Goal: Task Accomplishment & Management: Use online tool/utility

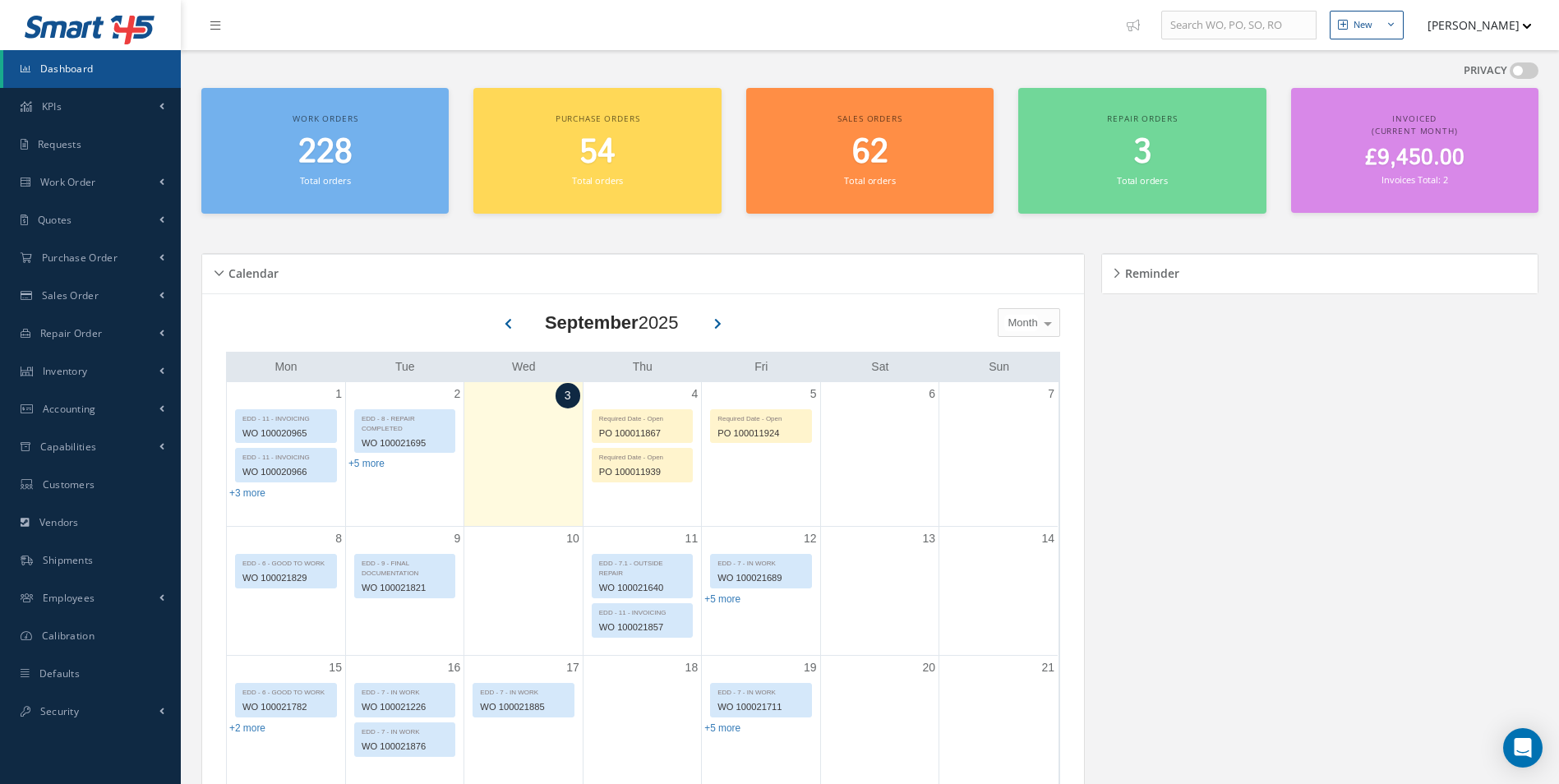
click at [1521, 75] on span at bounding box center [1524, 70] width 29 height 16
click at [1510, 74] on input "checkbox" at bounding box center [1510, 74] width 0 height 0
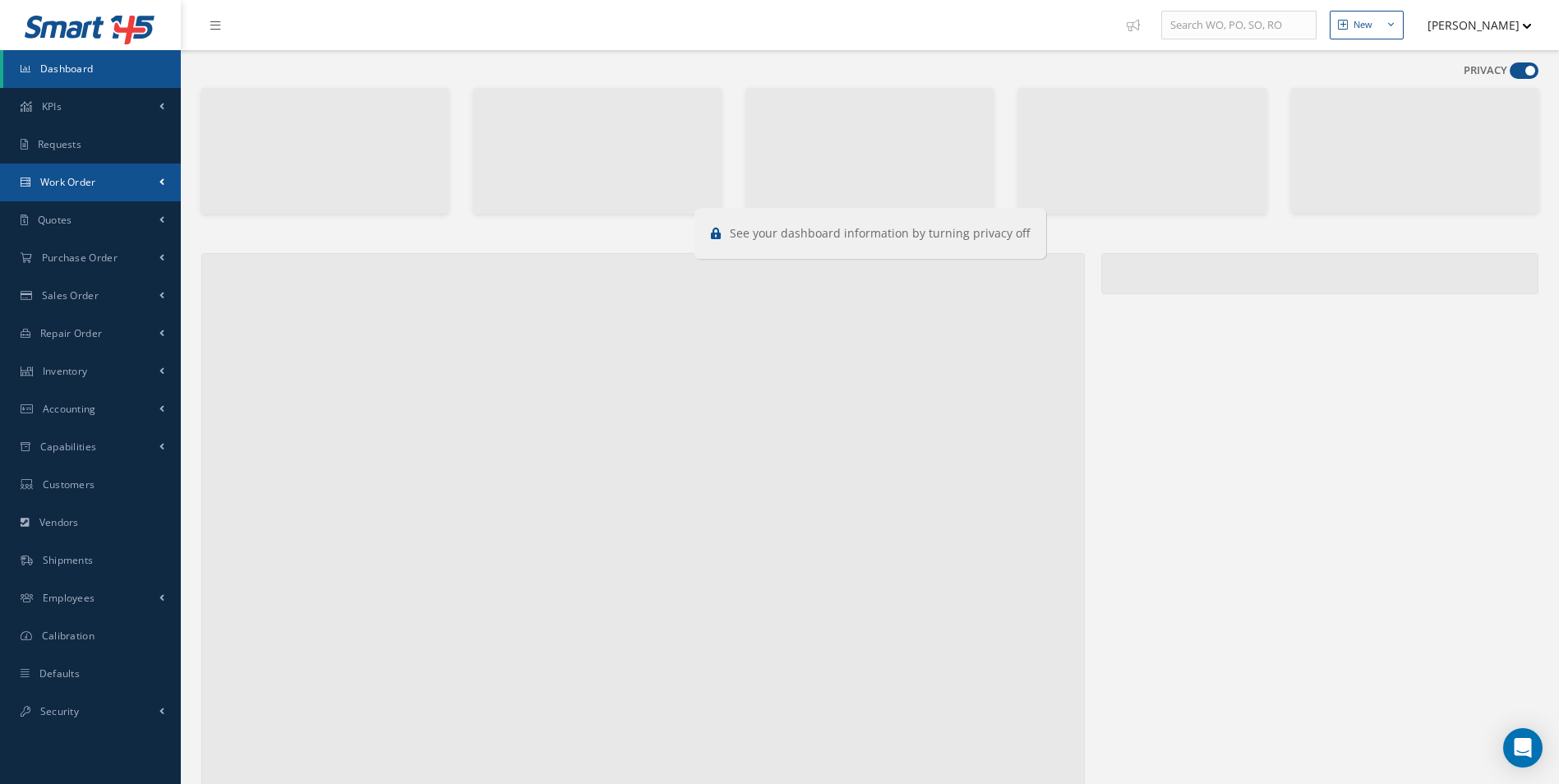
click at [126, 176] on link "Work Order" at bounding box center [90, 182] width 181 height 38
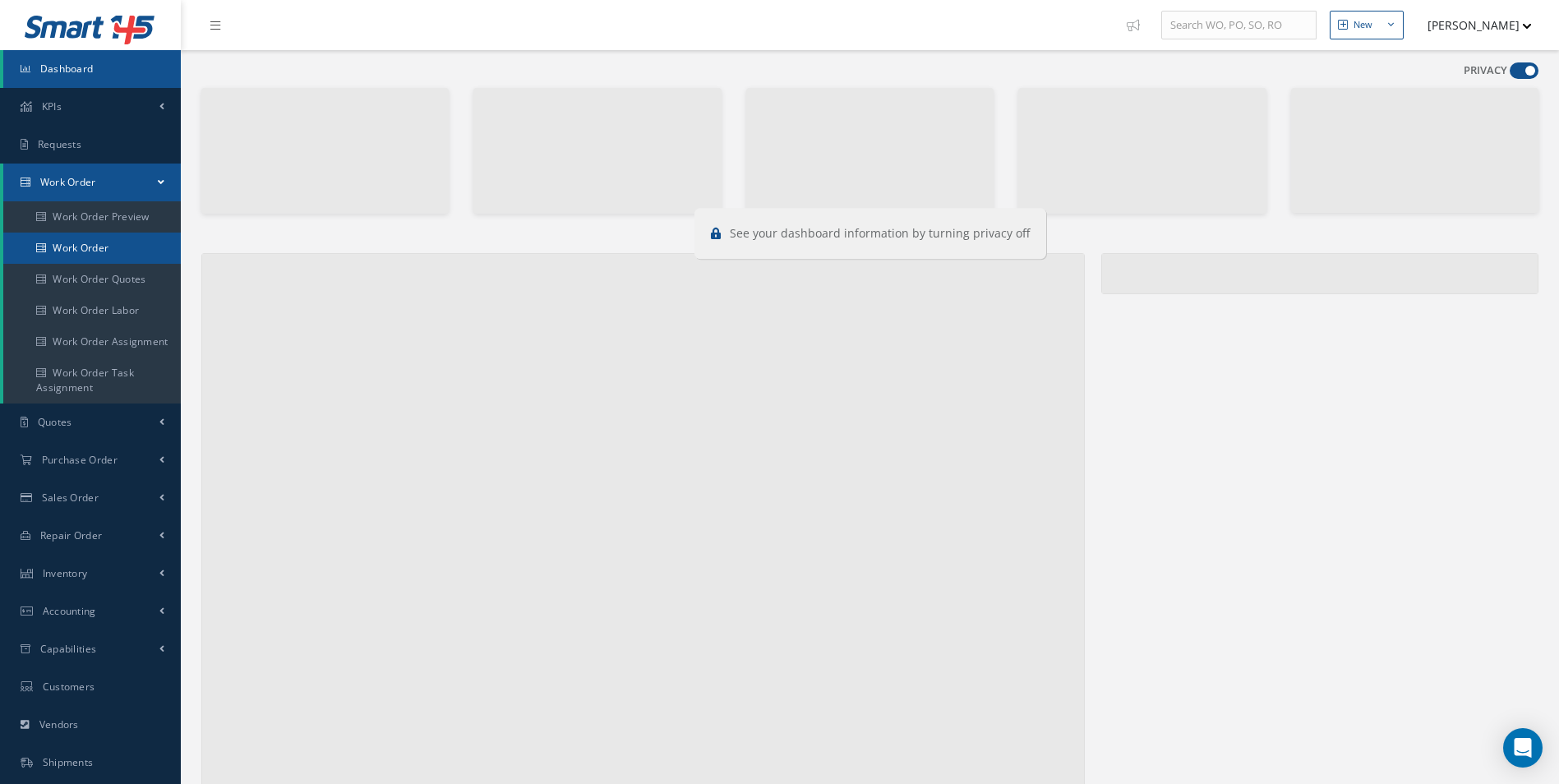
click at [106, 248] on link "Work Order" at bounding box center [92, 248] width 177 height 31
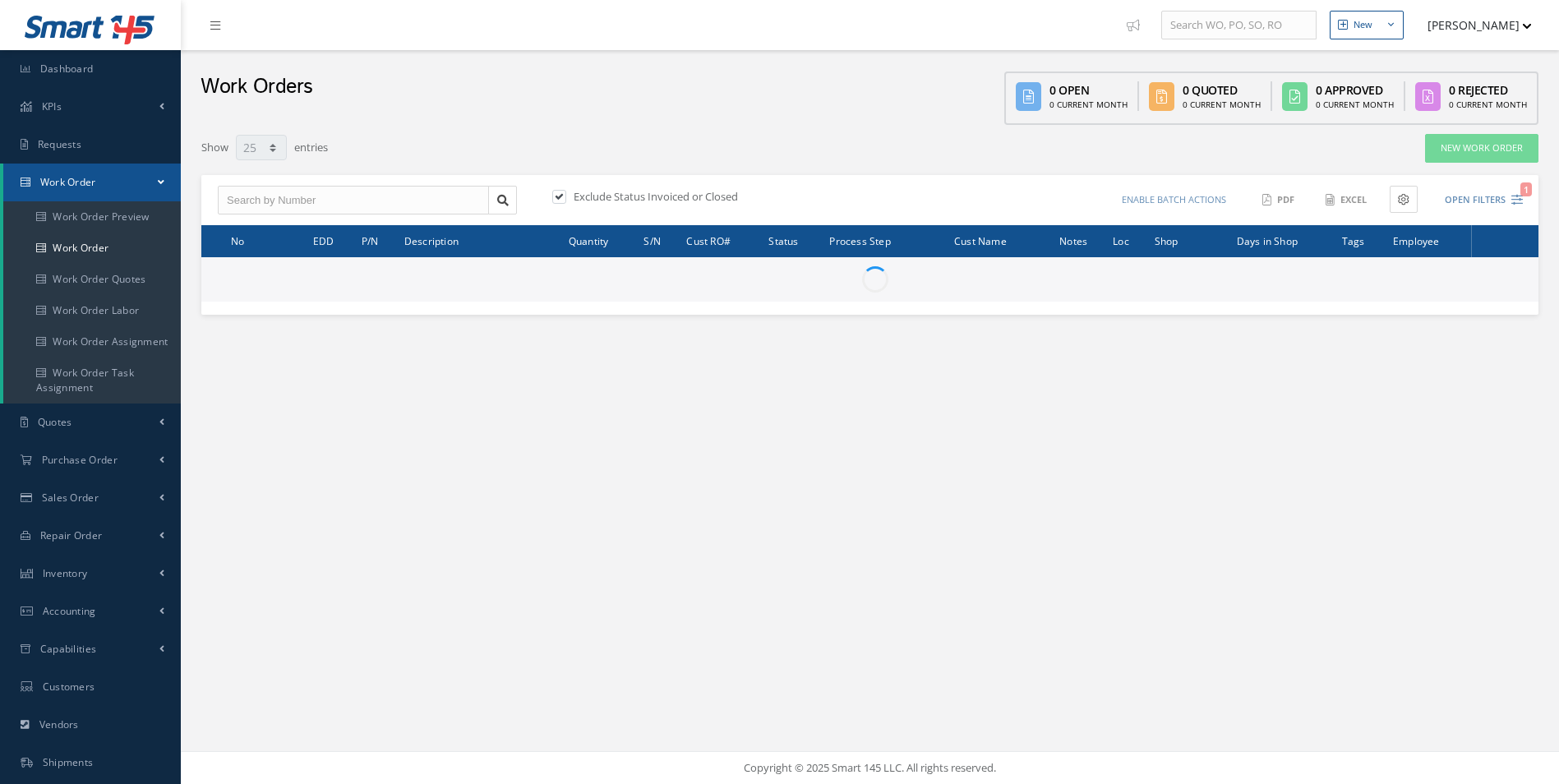
select select "25"
